Goal: Task Accomplishment & Management: Use online tool/utility

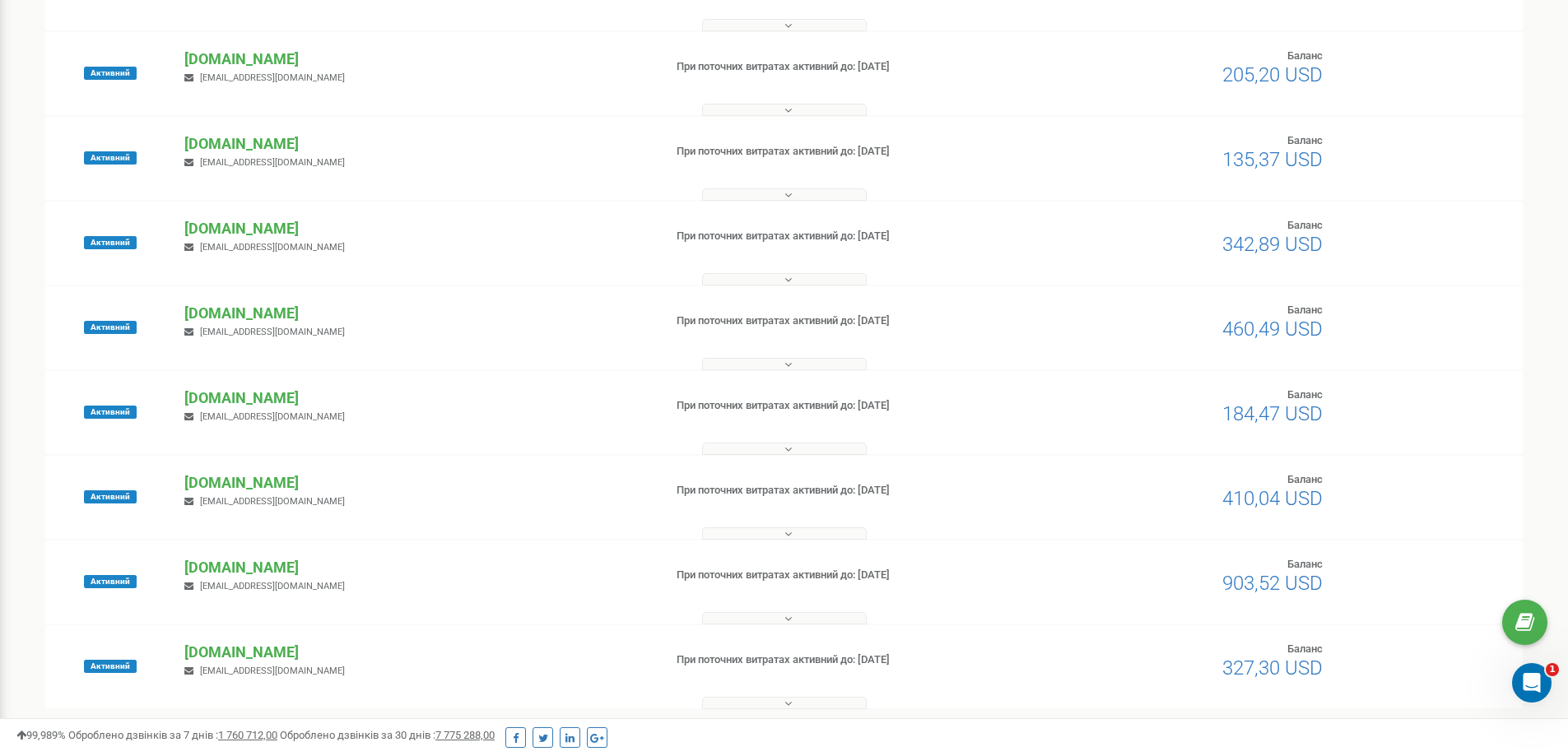
scroll to position [364, 0]
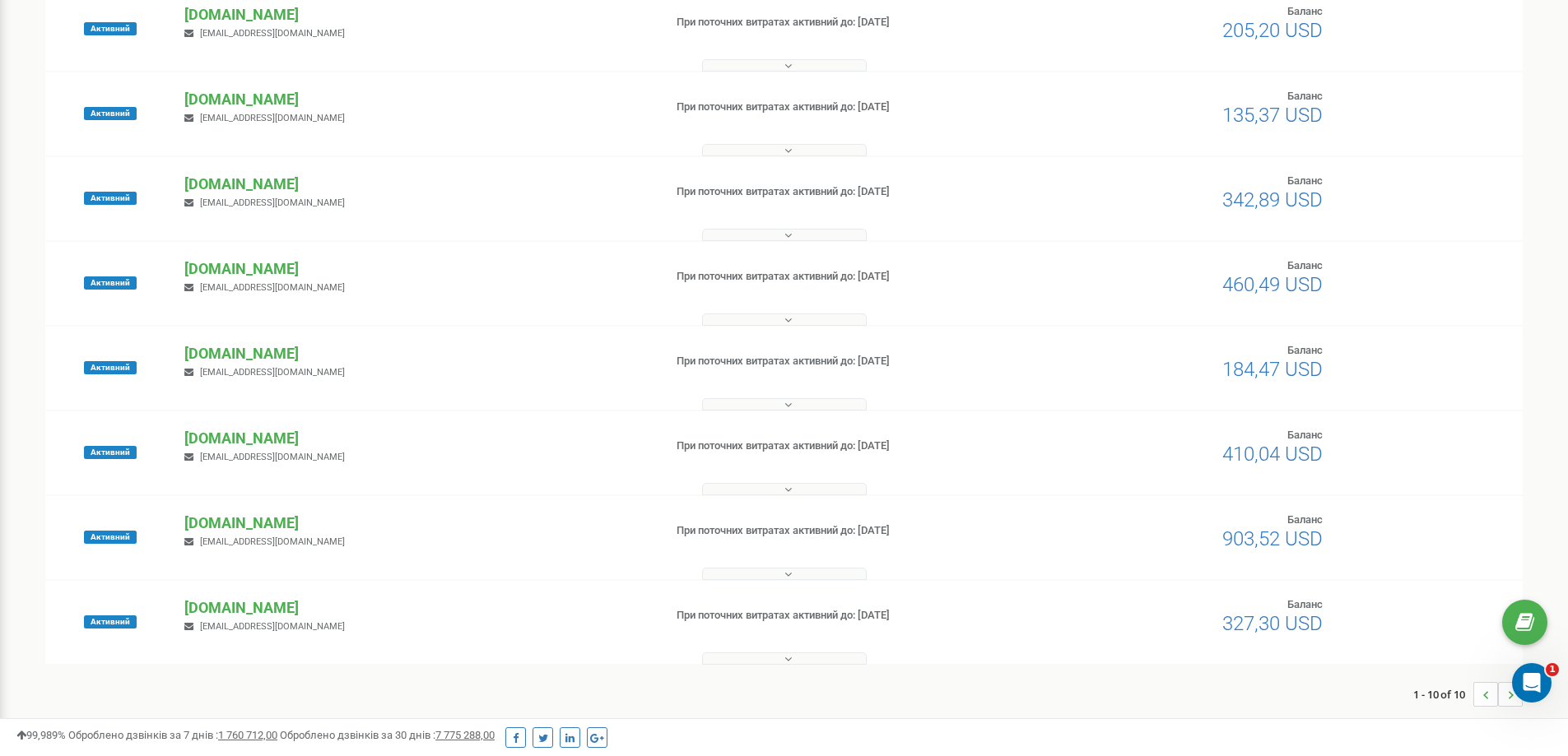
click at [228, 509] on div "Активний [DOMAIN_NAME] [EMAIL_ADDRESS][DOMAIN_NAME] При поточних витратах актив…" at bounding box center [783, 538] width 1477 height 83
click at [228, 517] on p "[DOMAIN_NAME]" at bounding box center [416, 523] width 465 height 22
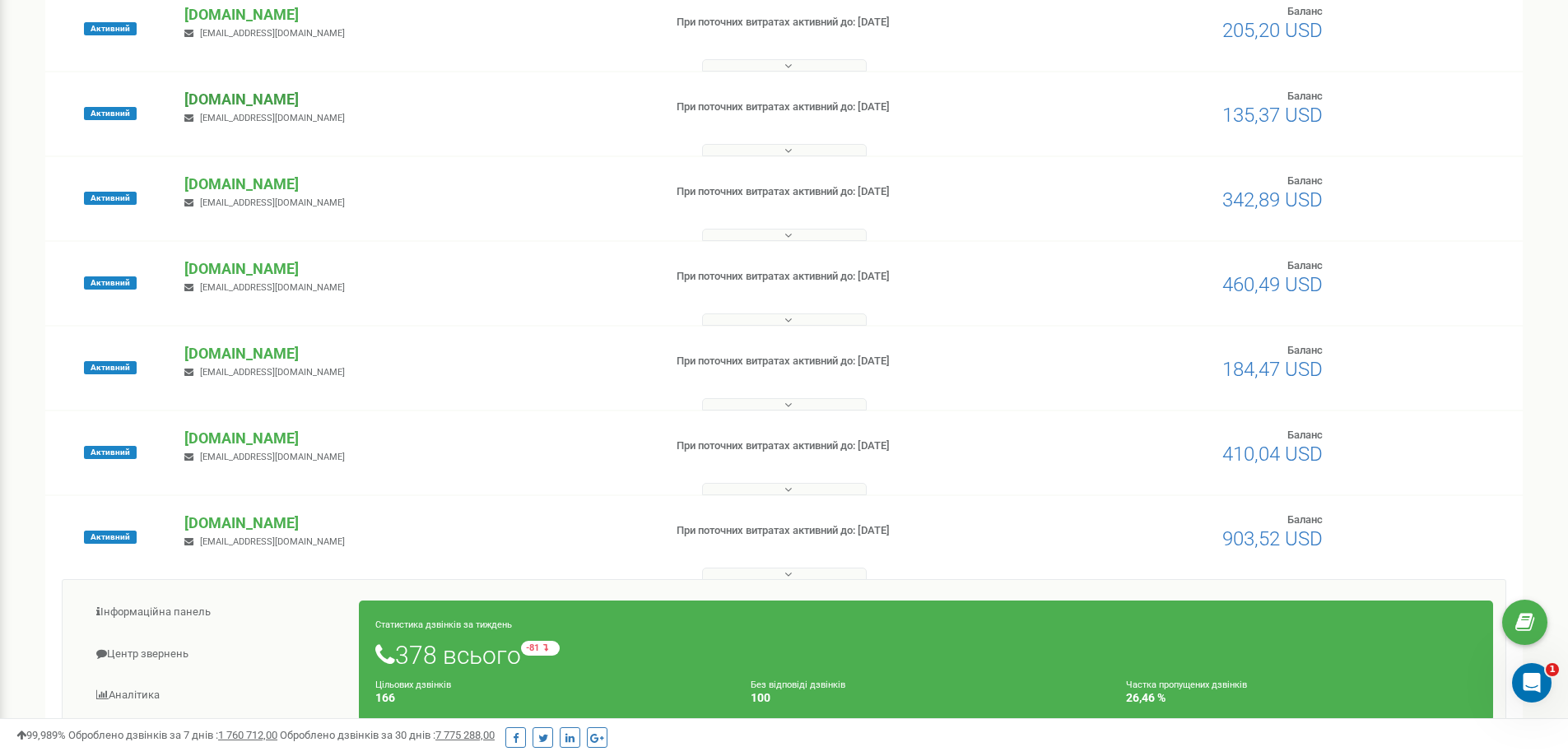
click at [277, 104] on p "[DOMAIN_NAME]" at bounding box center [416, 100] width 465 height 22
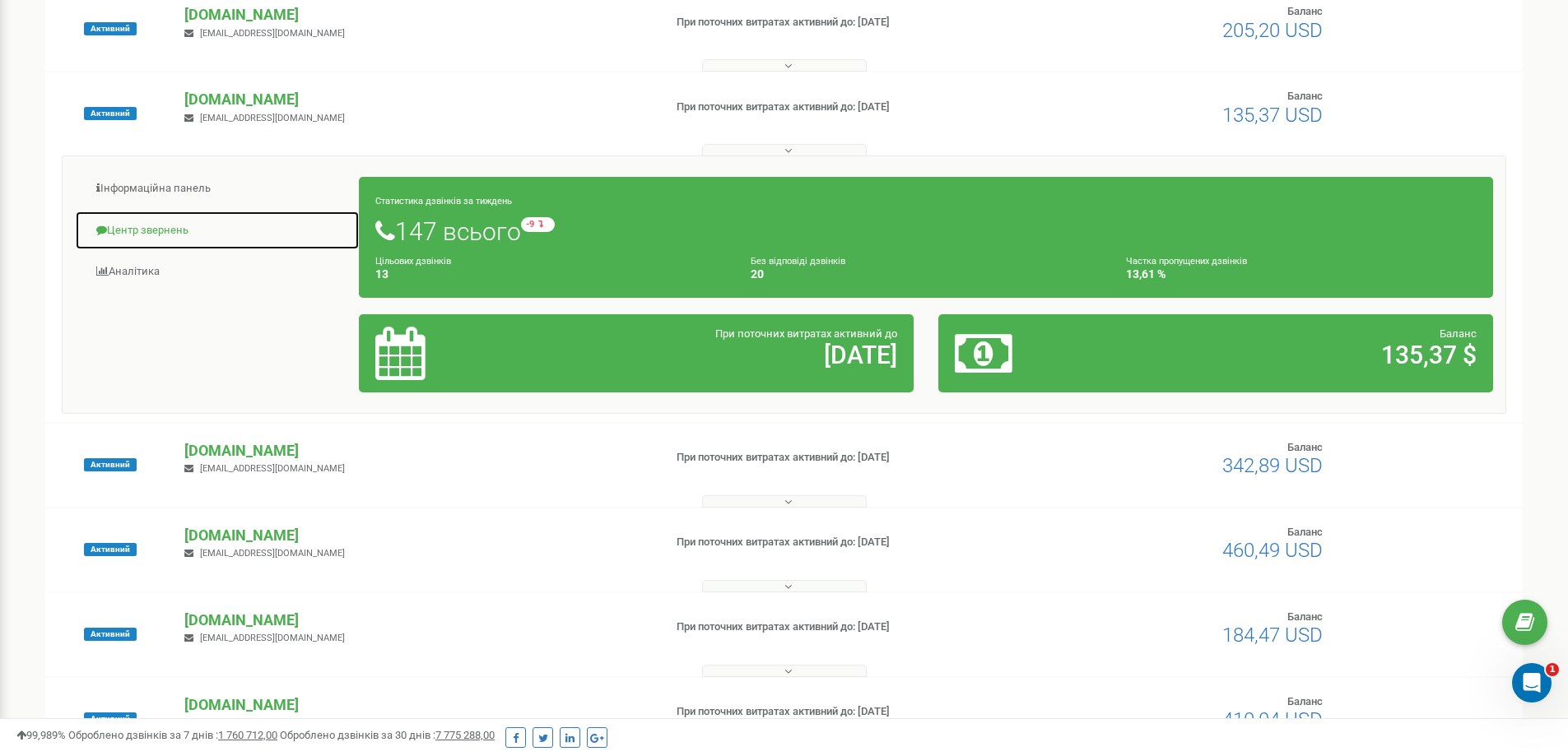
click at [143, 236] on link "Центр звернень" at bounding box center [217, 230] width 285 height 40
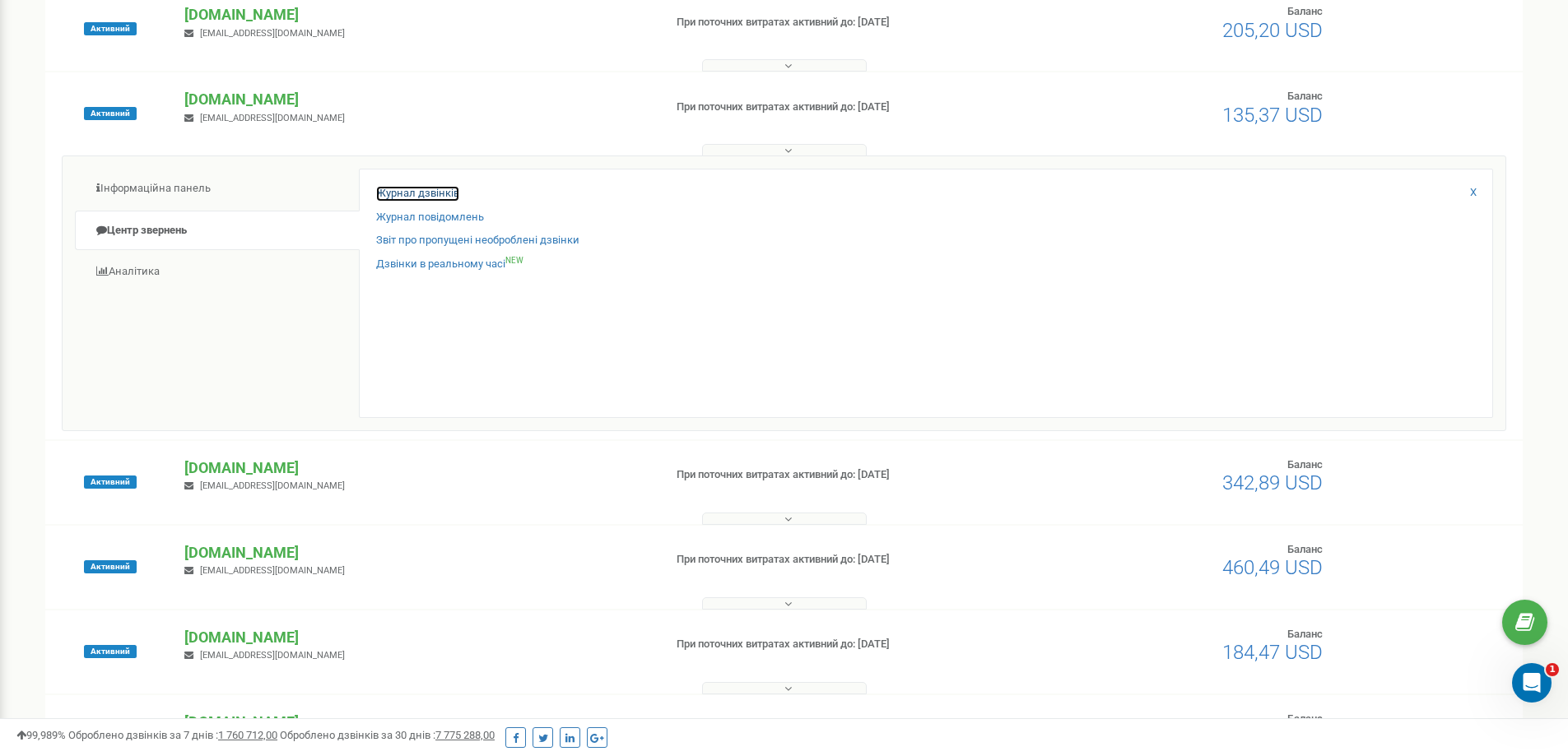
click at [426, 199] on link "Журнал дзвінків" at bounding box center [417, 193] width 83 height 15
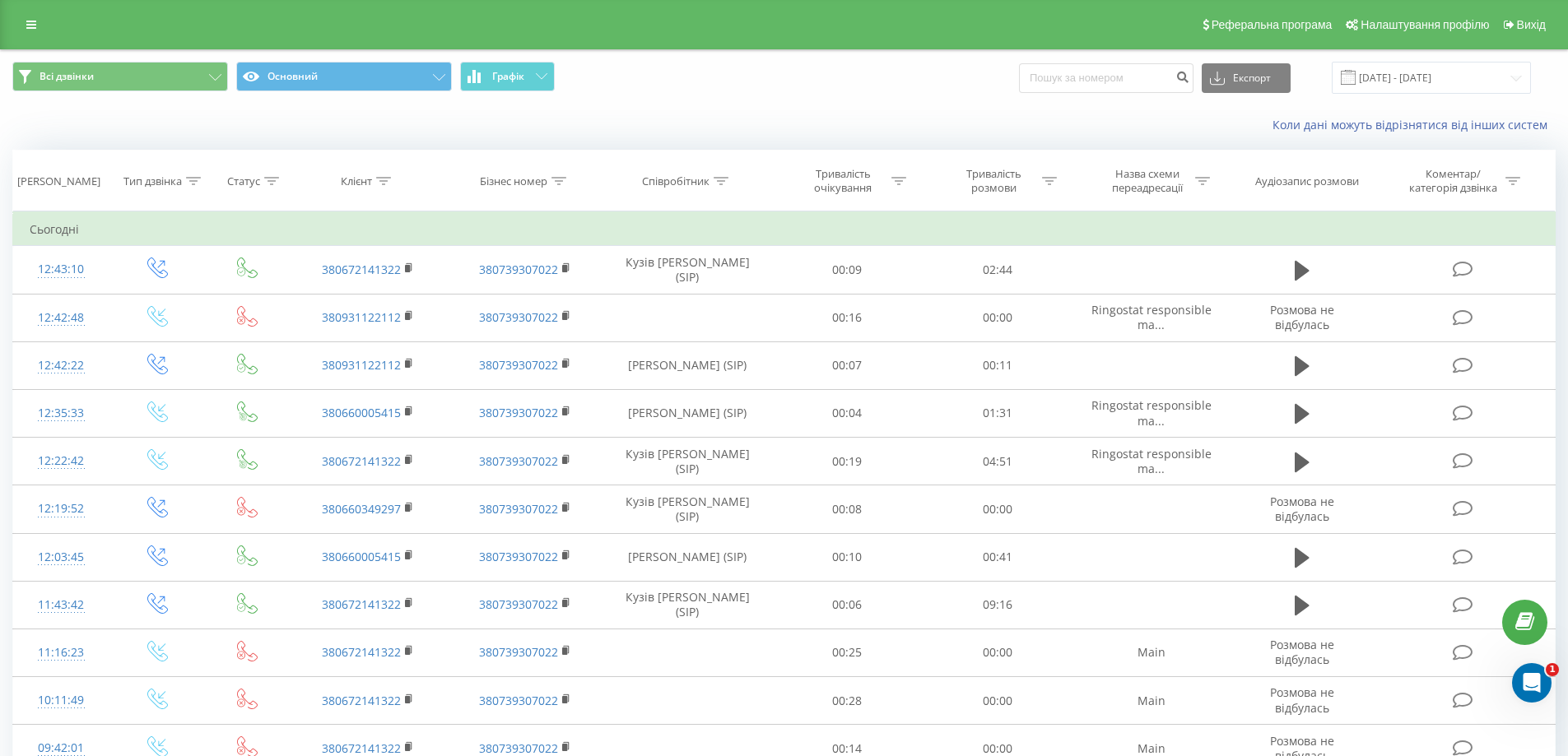
click at [49, 20] on div "Реферальна програма Налаштування профілю Вихід" at bounding box center [784, 24] width 1568 height 49
click at [35, 18] on link at bounding box center [31, 25] width 30 height 23
